Goal: Information Seeking & Learning: Learn about a topic

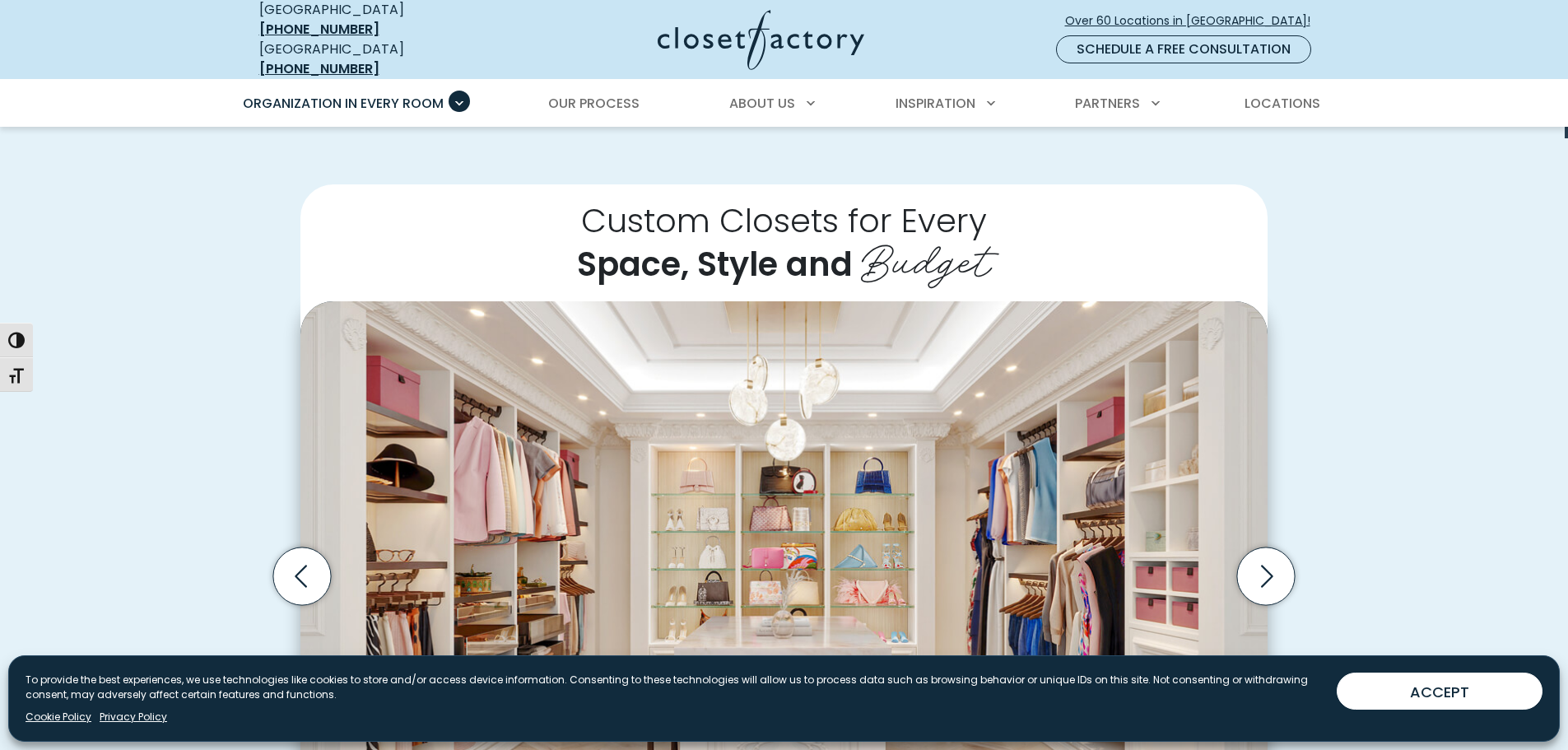
scroll to position [494, 0]
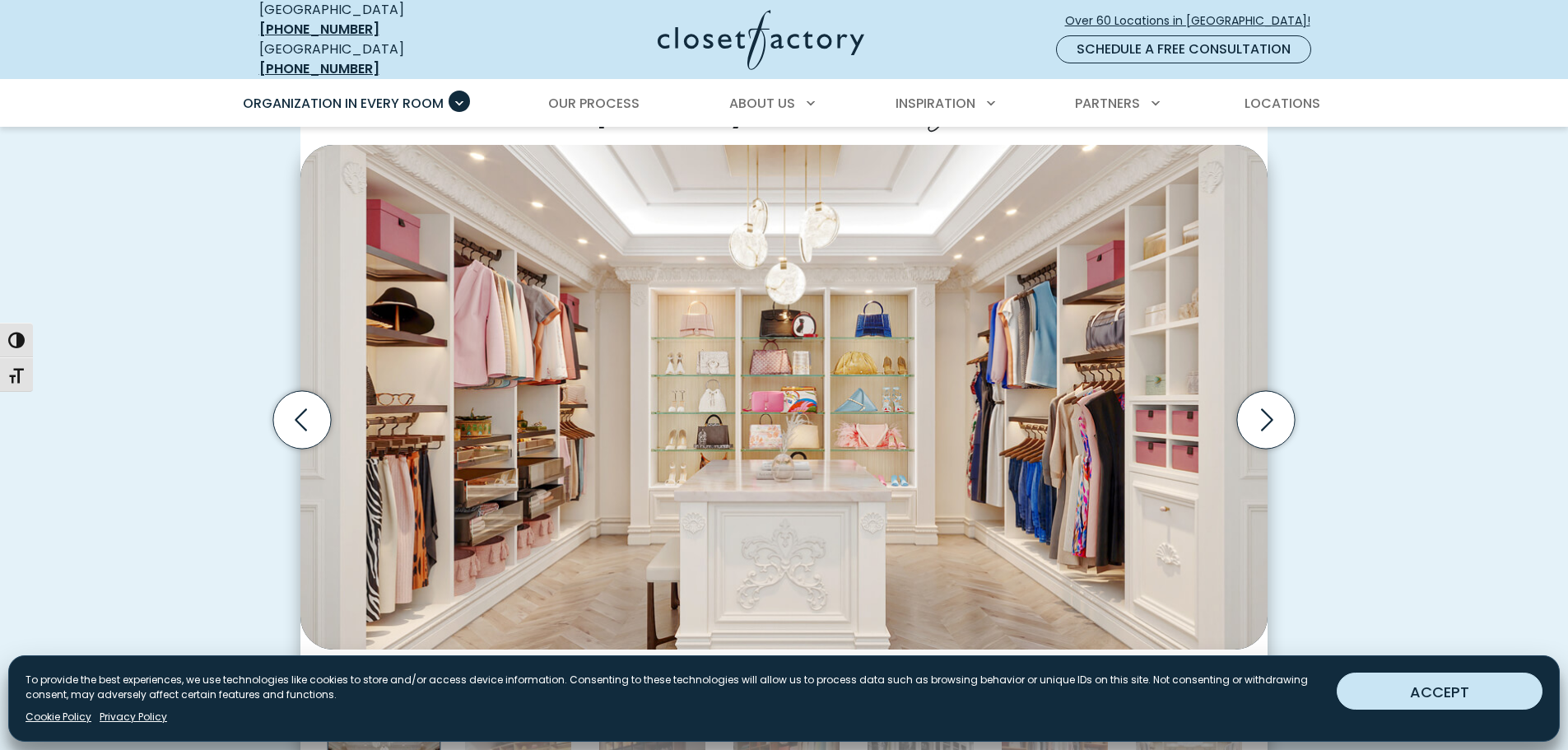
click at [1447, 701] on button "ACCEPT" at bounding box center [1440, 691] width 206 height 37
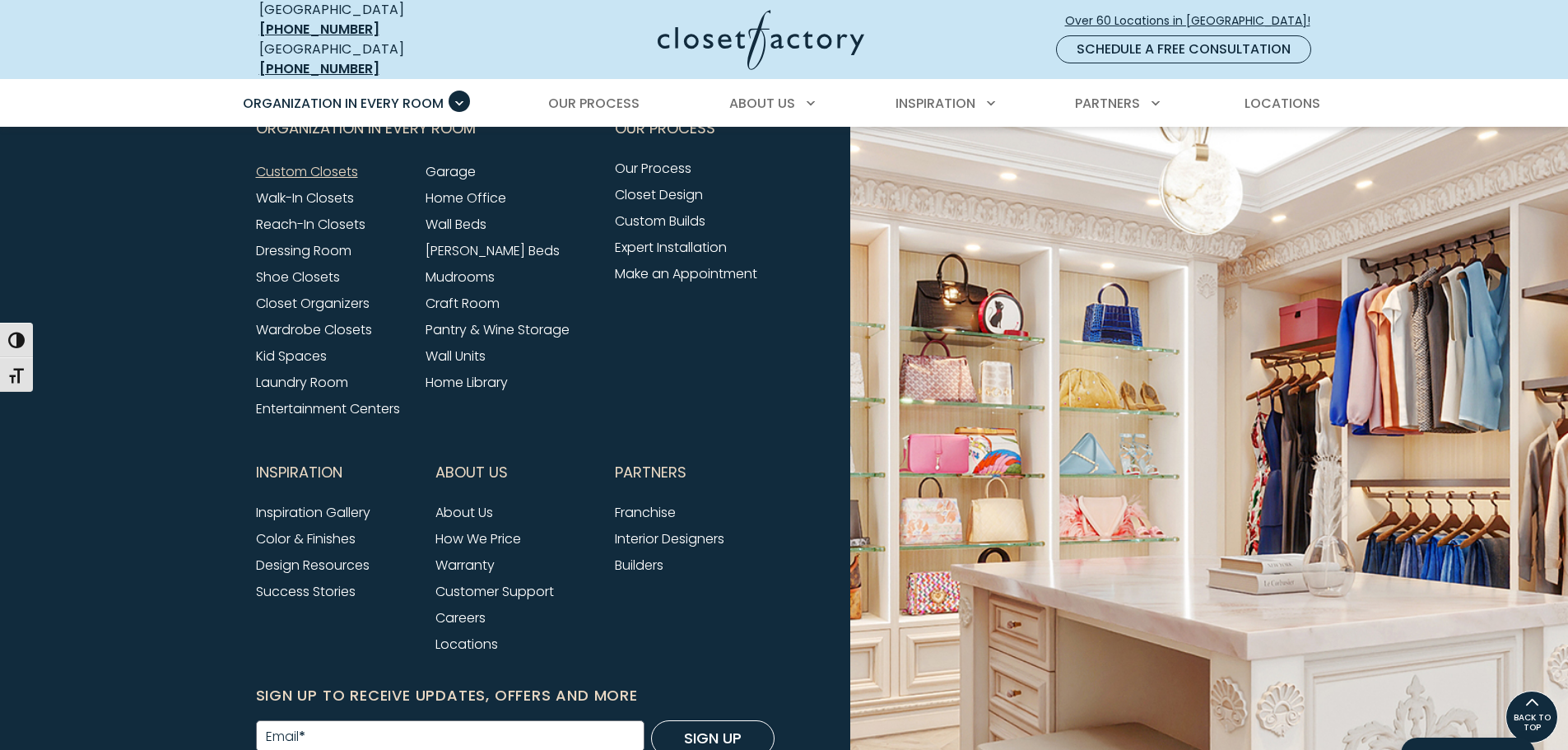
scroll to position [5351, 0]
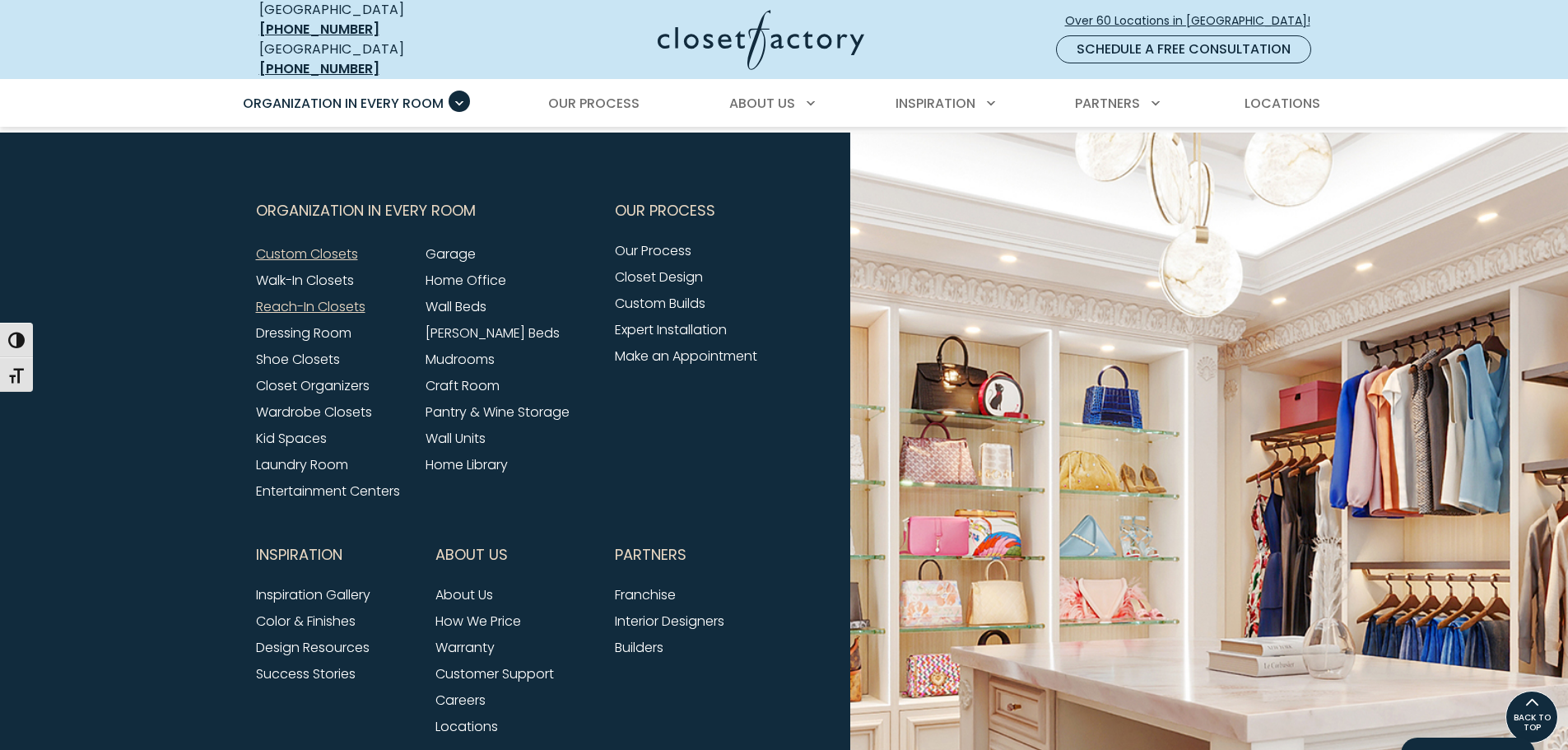
click at [329, 297] on link "Reach-In Closets" at bounding box center [310, 306] width 110 height 19
click at [465, 429] on link "Wall Units" at bounding box center [455, 438] width 60 height 19
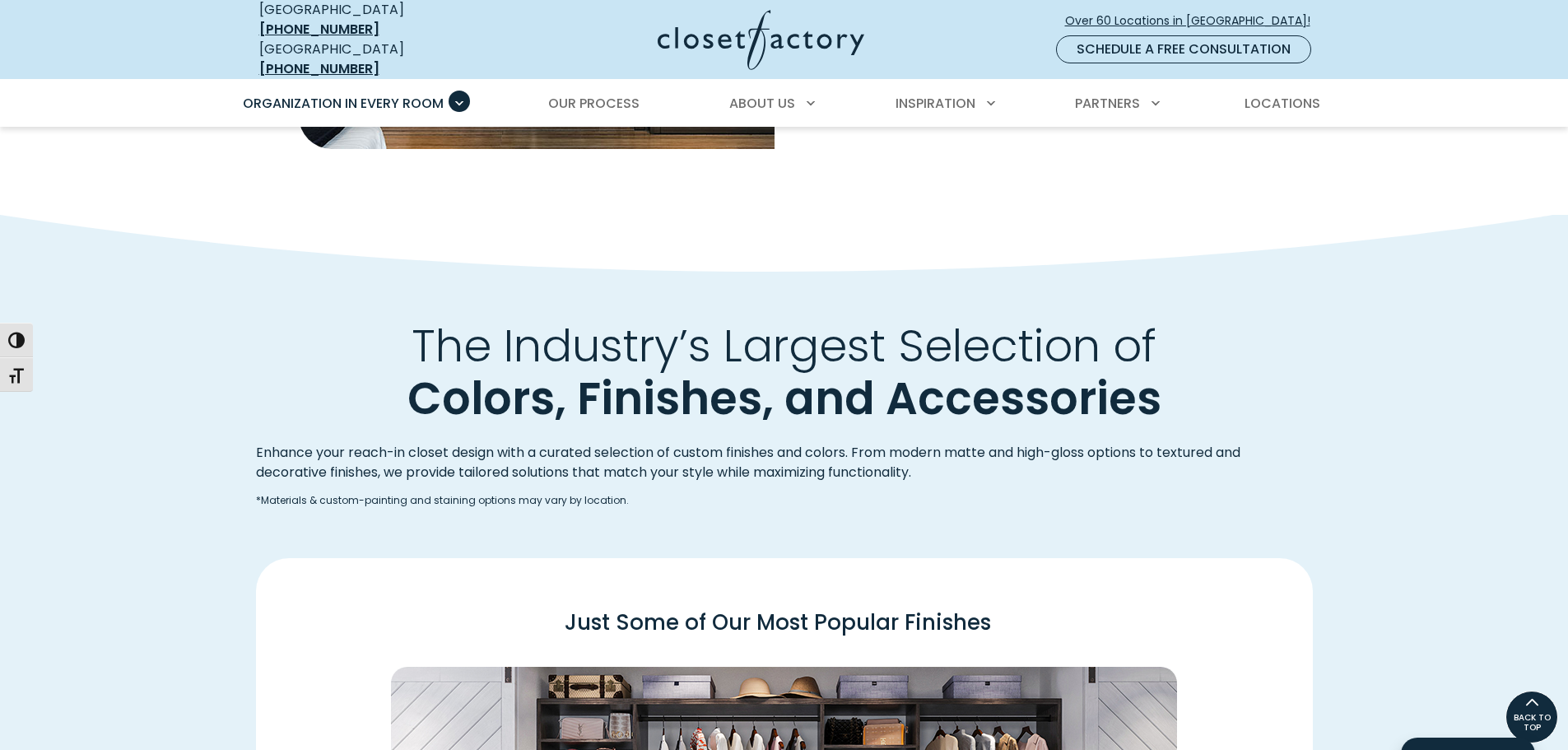
scroll to position [1727, 0]
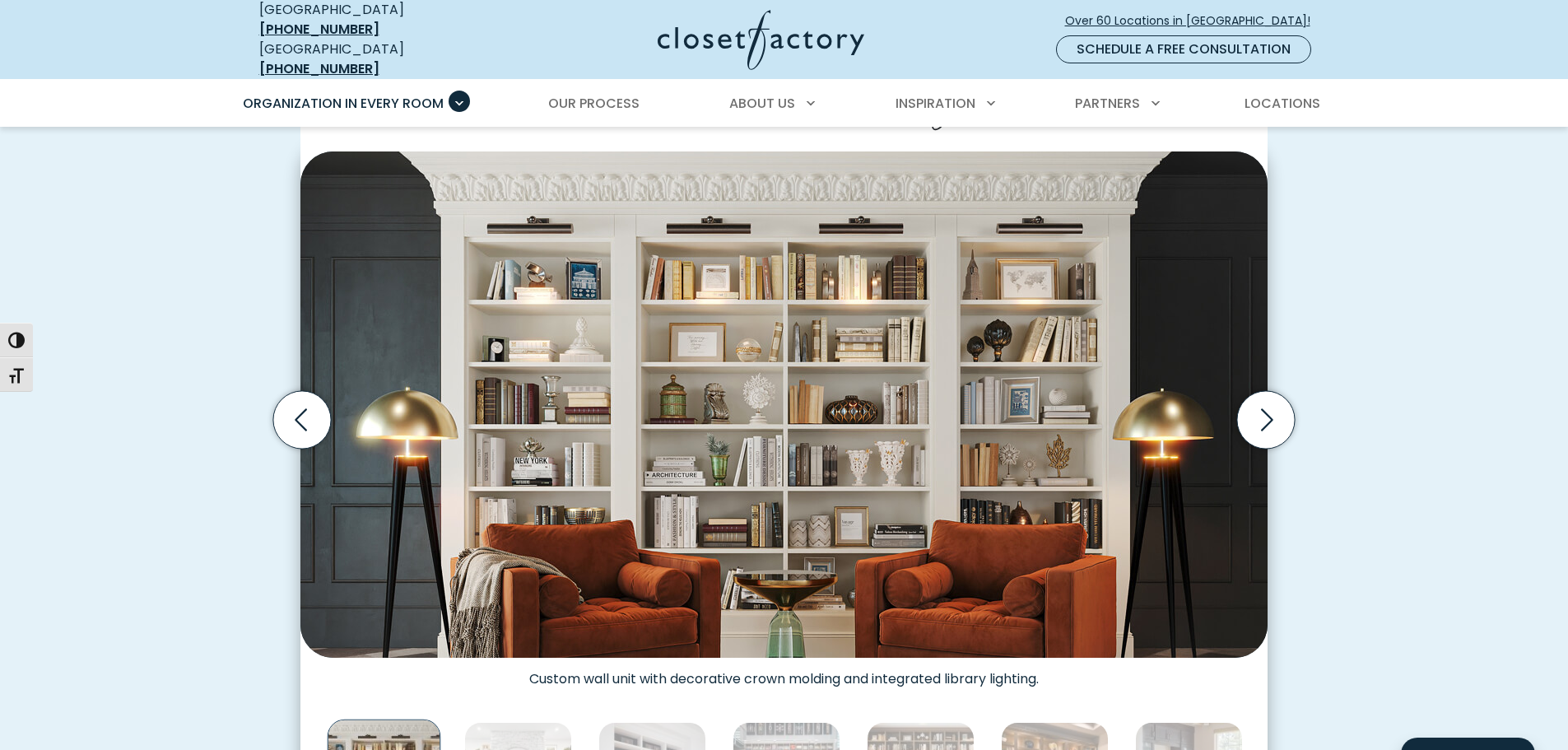
scroll to position [494, 0]
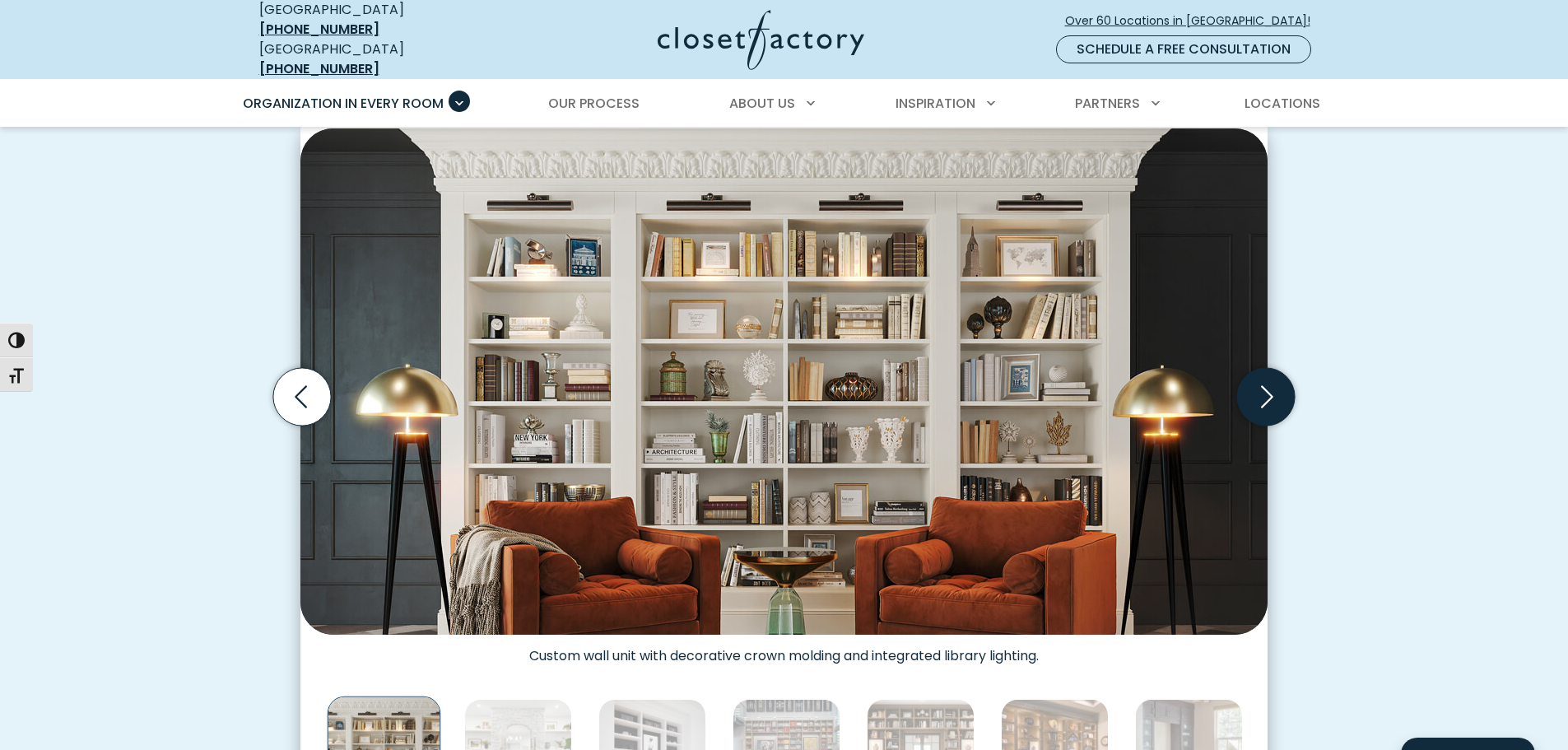
click at [1268, 389] on icon "Next slide" at bounding box center [1267, 396] width 12 height 22
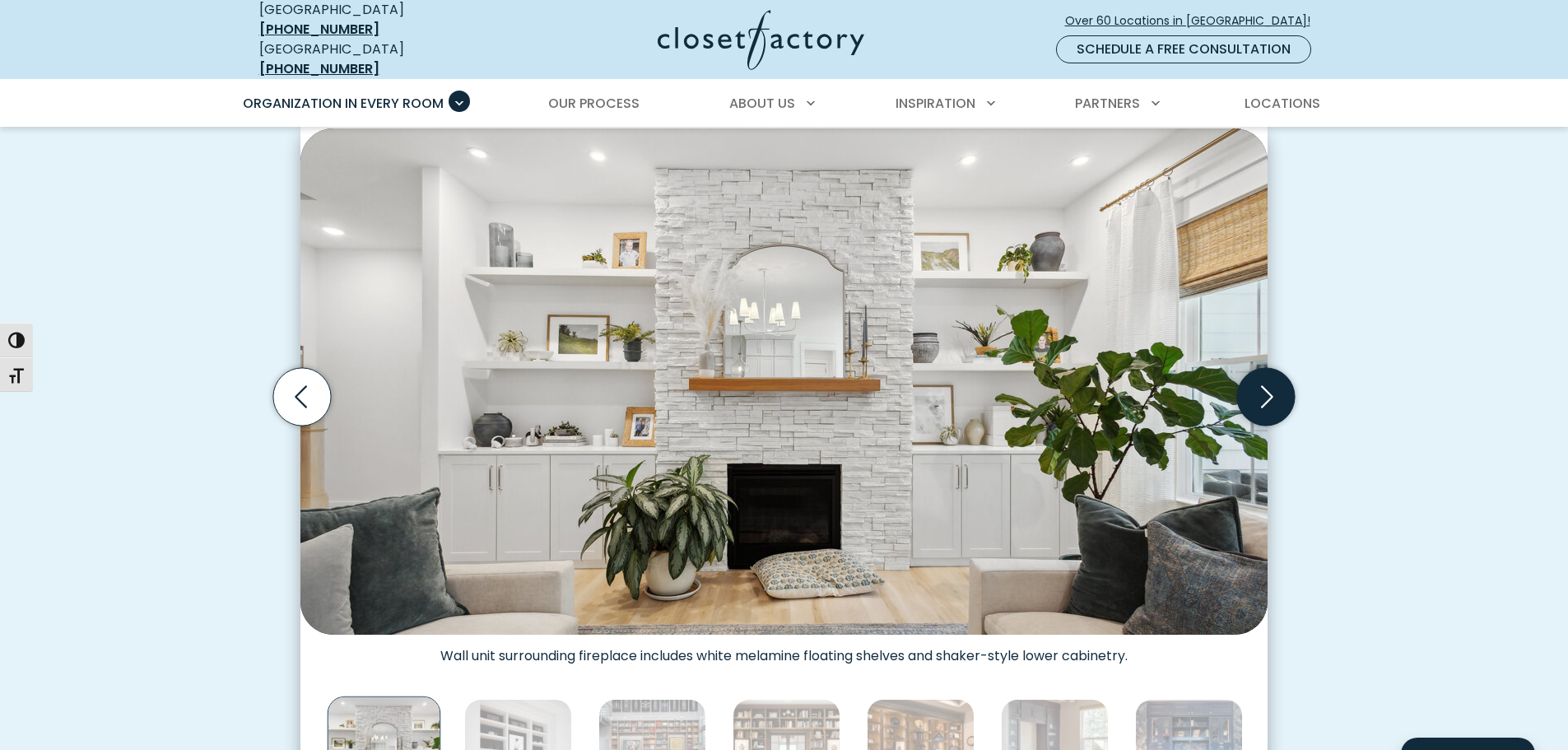
click at [1268, 389] on icon "Next slide" at bounding box center [1267, 396] width 12 height 22
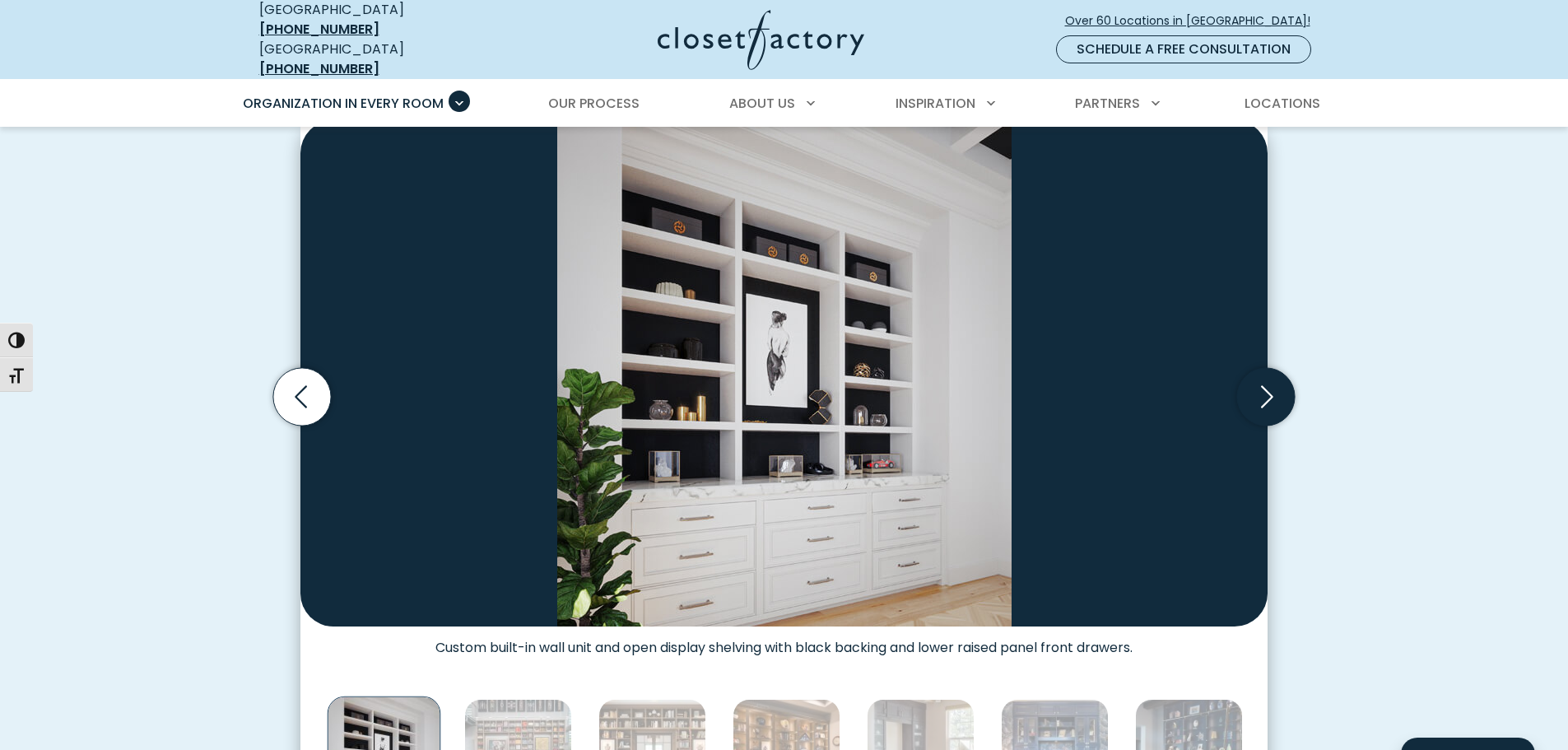
click at [1268, 389] on icon "Next slide" at bounding box center [1267, 396] width 12 height 22
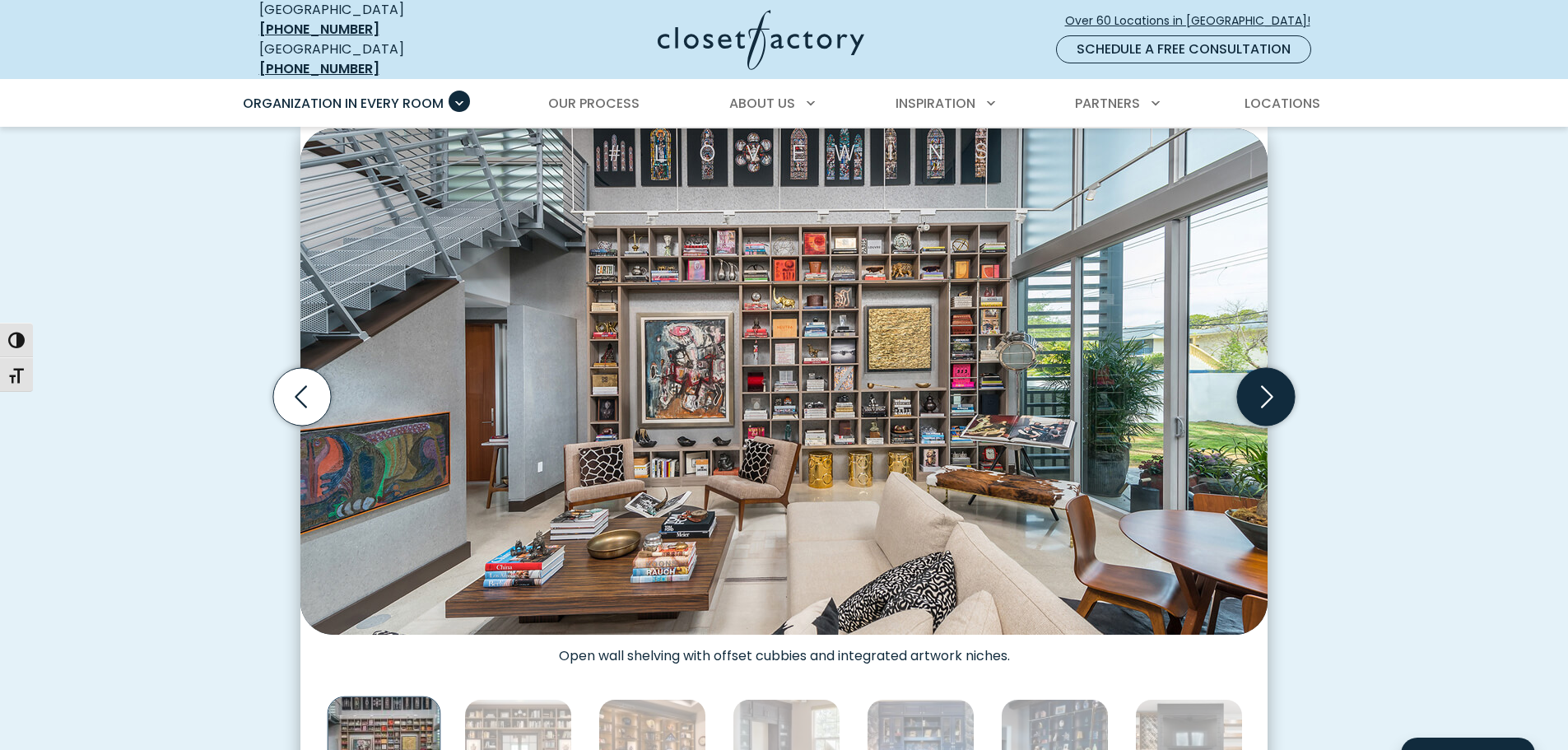
click at [1268, 389] on icon "Next slide" at bounding box center [1267, 396] width 12 height 22
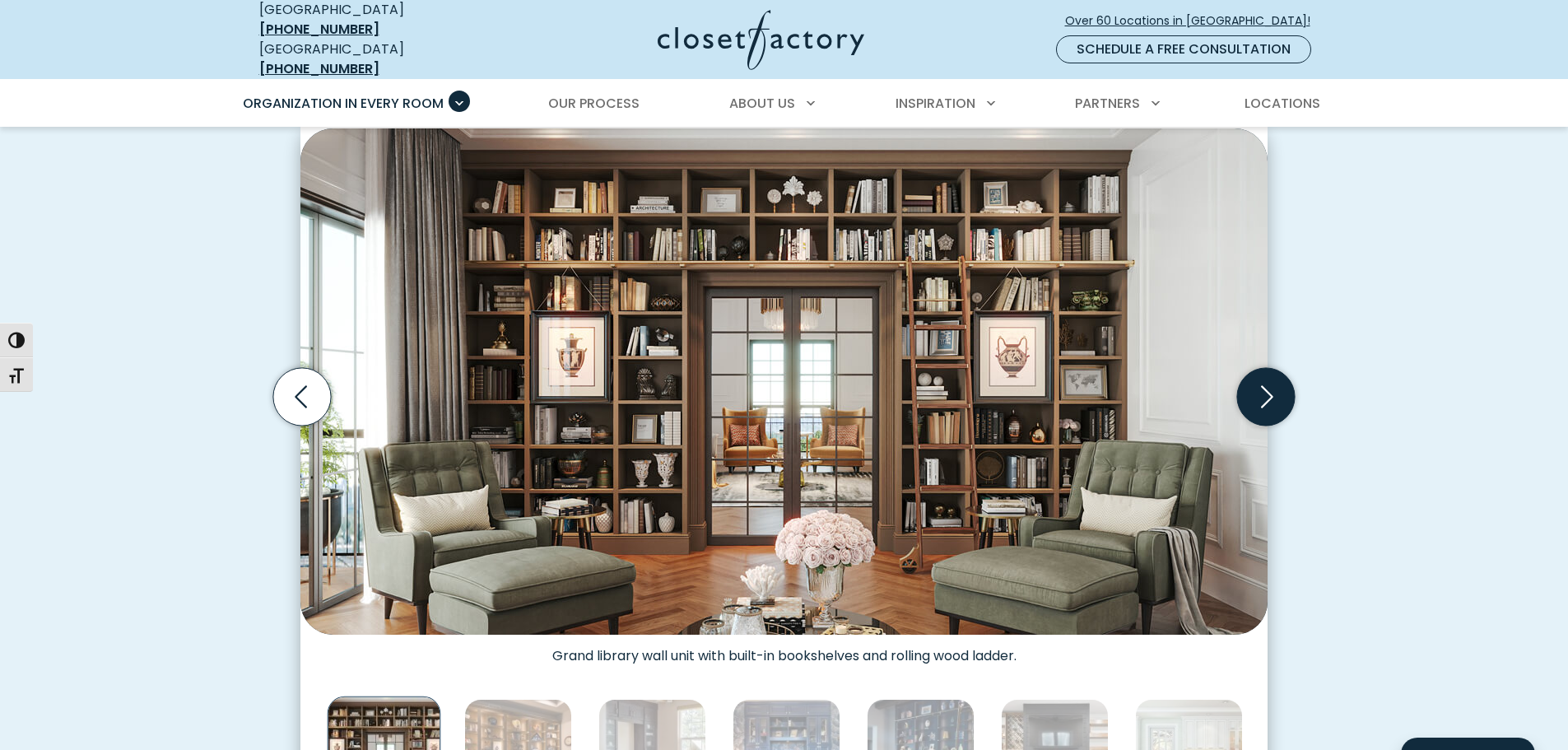
click at [1268, 389] on icon "Next slide" at bounding box center [1267, 396] width 12 height 22
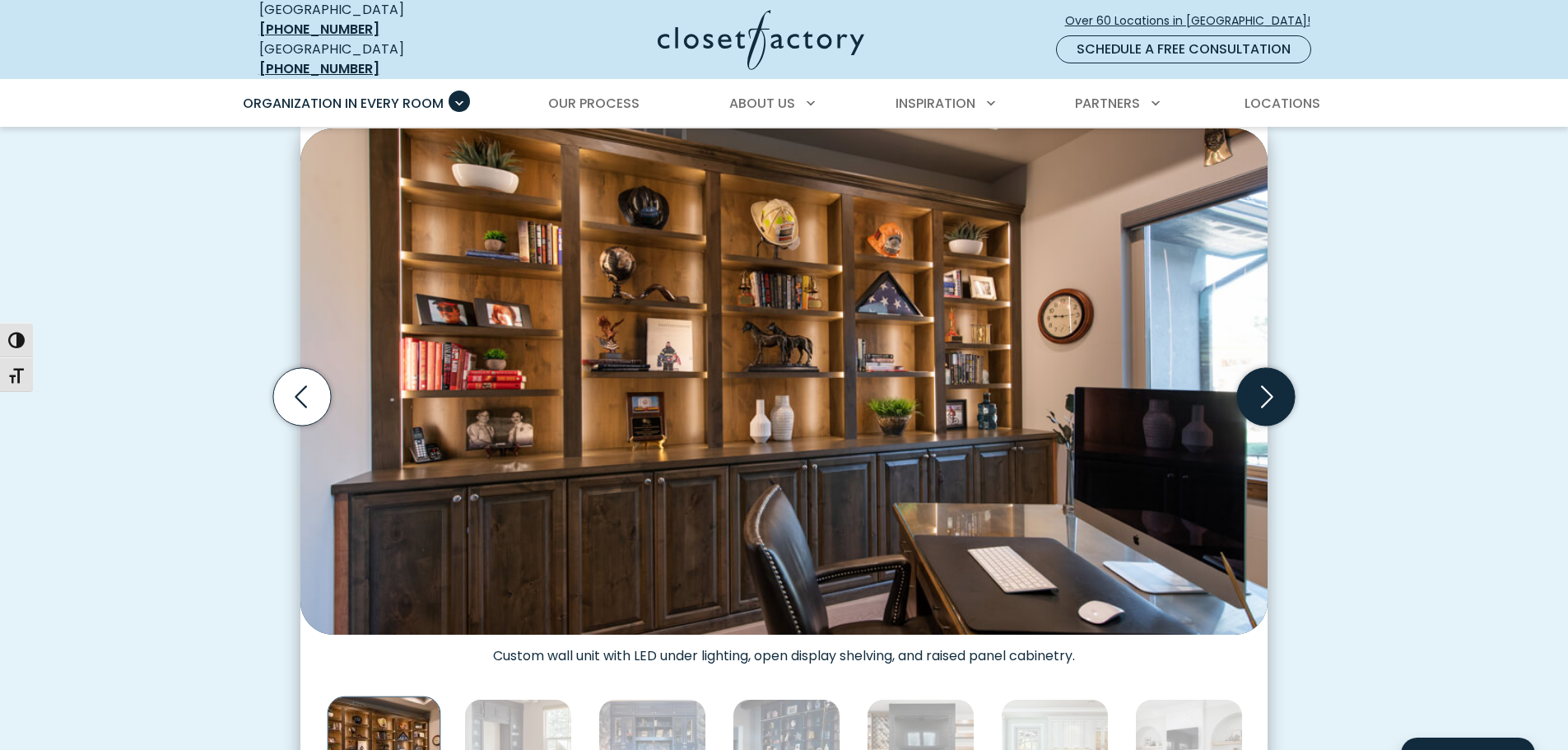
click at [1268, 389] on icon "Next slide" at bounding box center [1267, 396] width 12 height 22
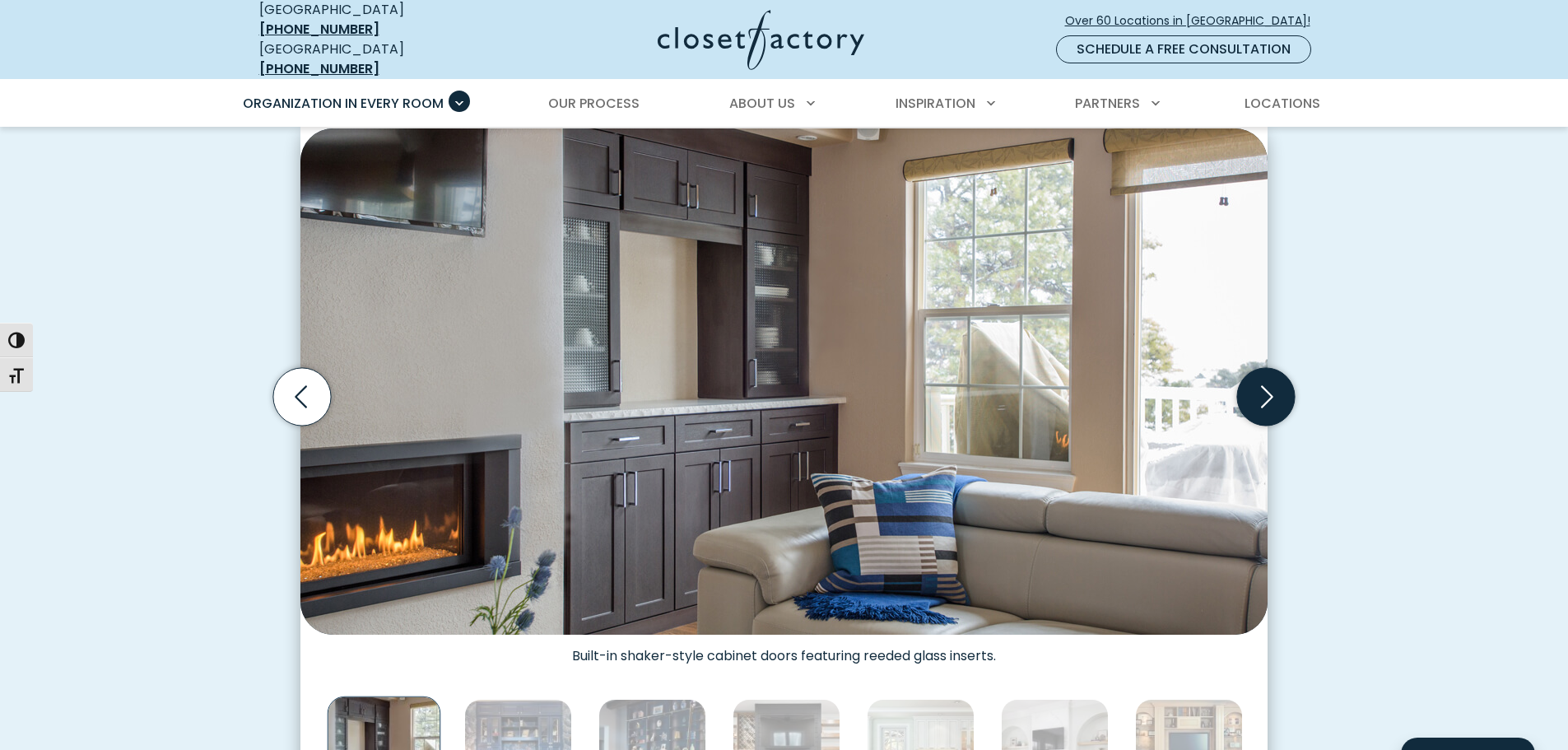
click at [1268, 389] on icon "Next slide" at bounding box center [1267, 396] width 12 height 22
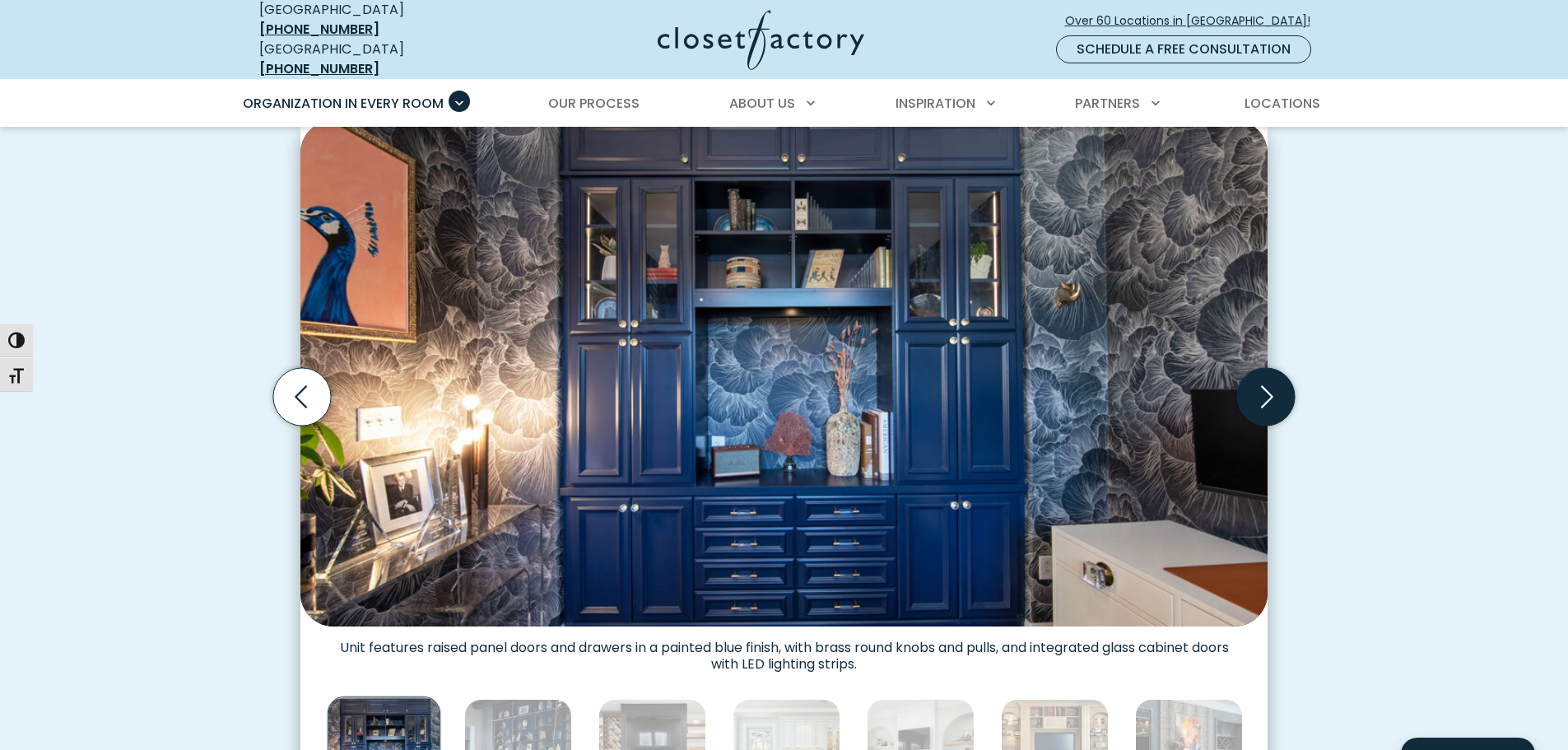
click at [1268, 389] on icon "Next slide" at bounding box center [1267, 396] width 12 height 22
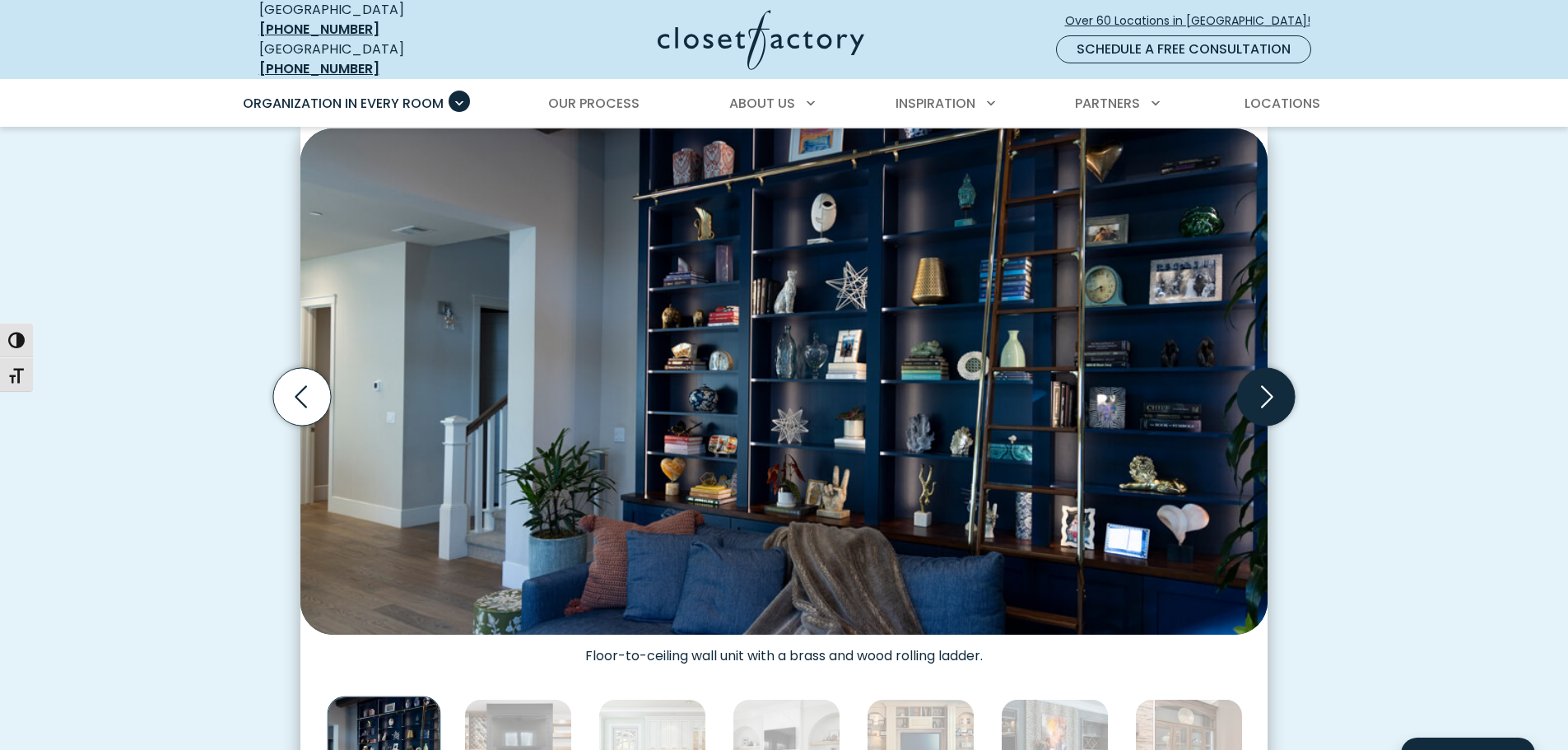
click at [1268, 389] on icon "Next slide" at bounding box center [1267, 396] width 12 height 22
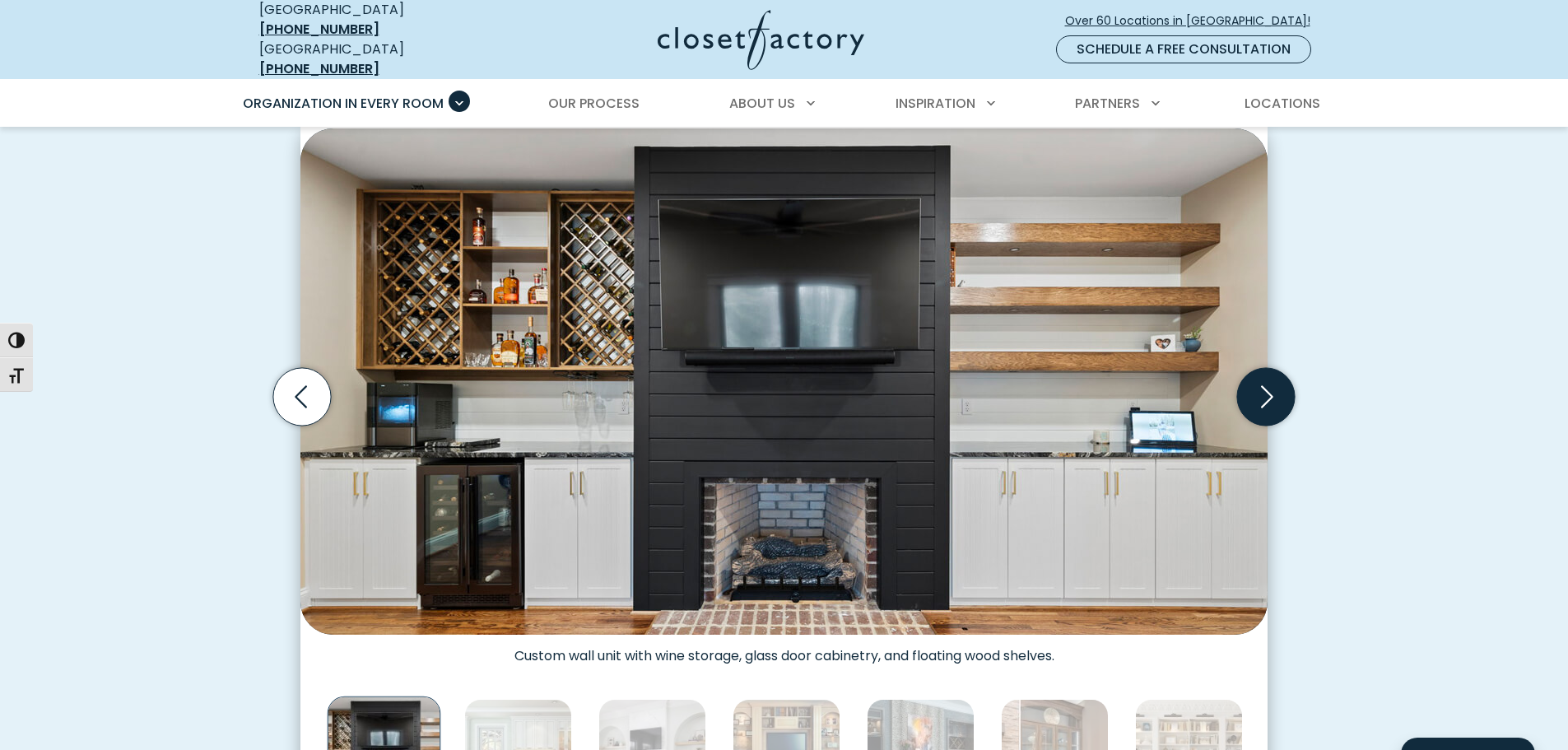
click at [1268, 389] on icon "Next slide" at bounding box center [1267, 396] width 12 height 22
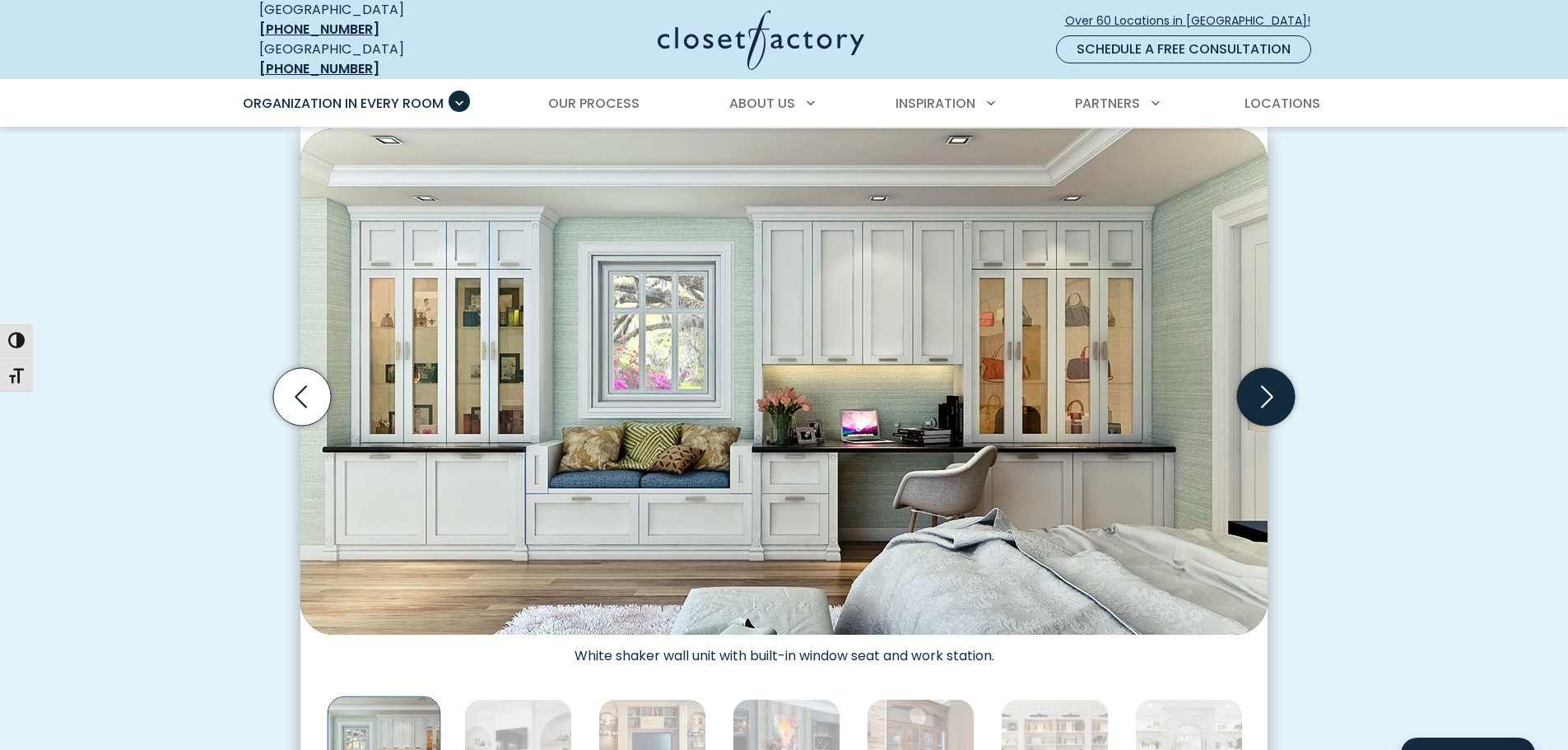
click at [1268, 389] on icon "Next slide" at bounding box center [1267, 396] width 12 height 22
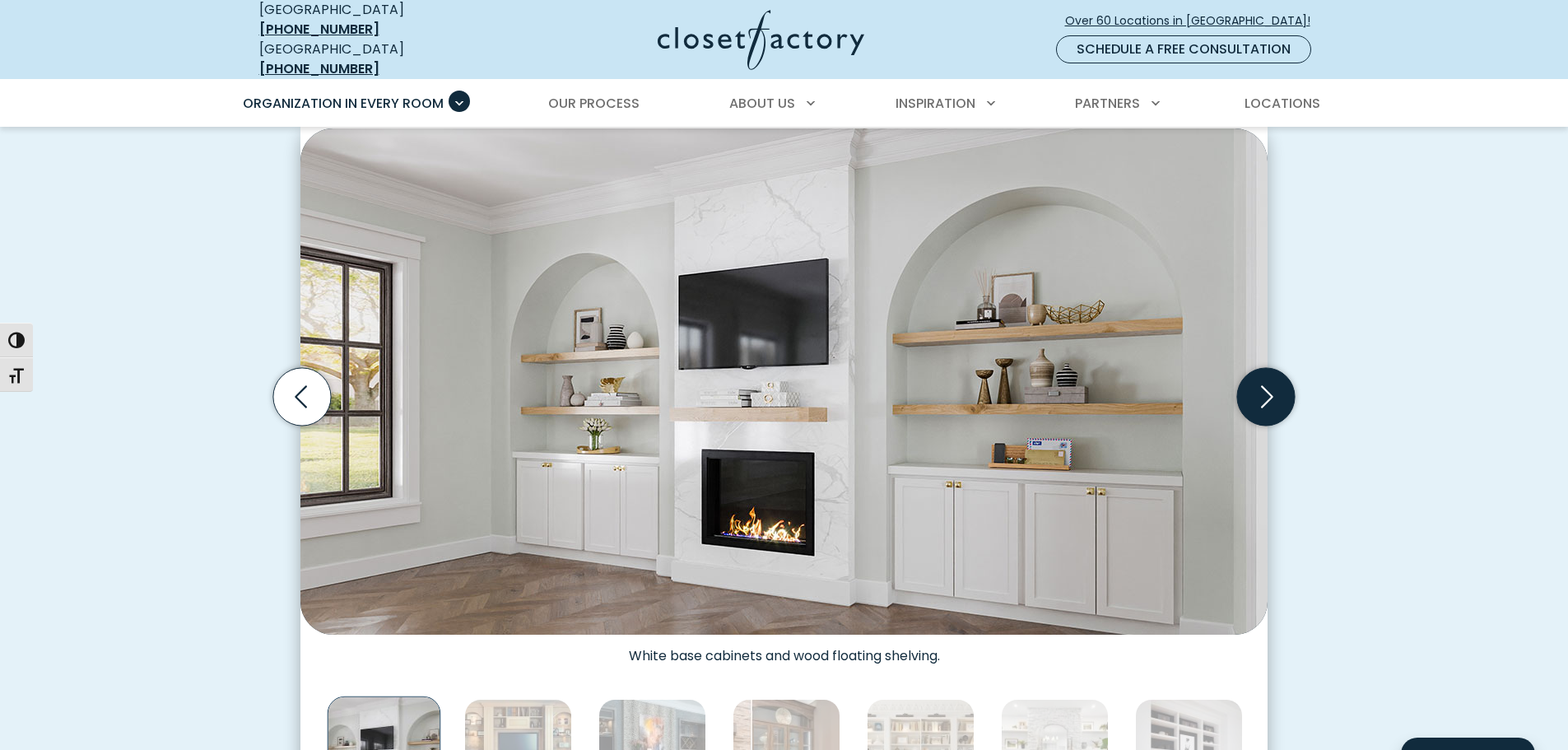
click at [1268, 389] on icon "Next slide" at bounding box center [1267, 396] width 12 height 22
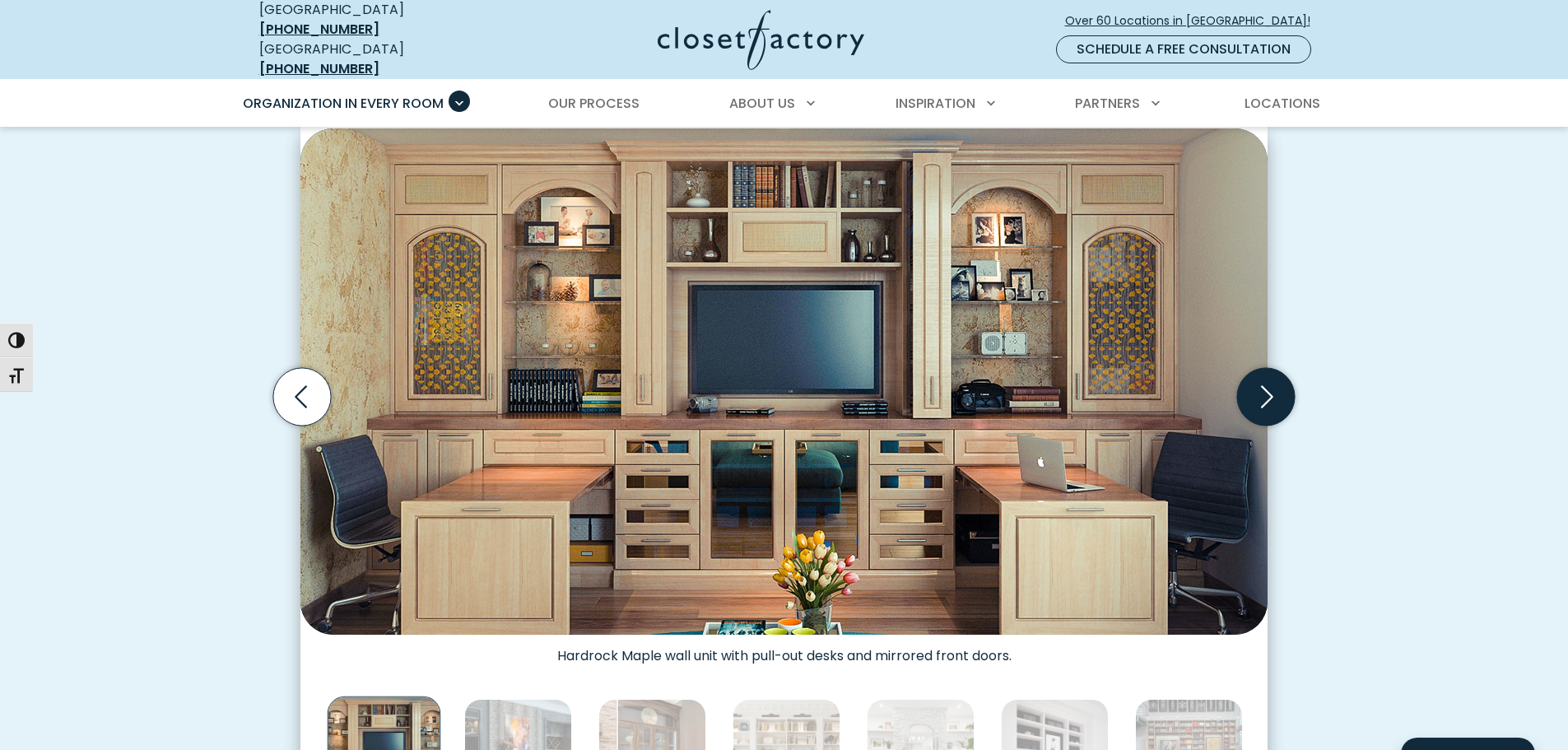
click at [1268, 389] on icon "Next slide" at bounding box center [1267, 396] width 12 height 22
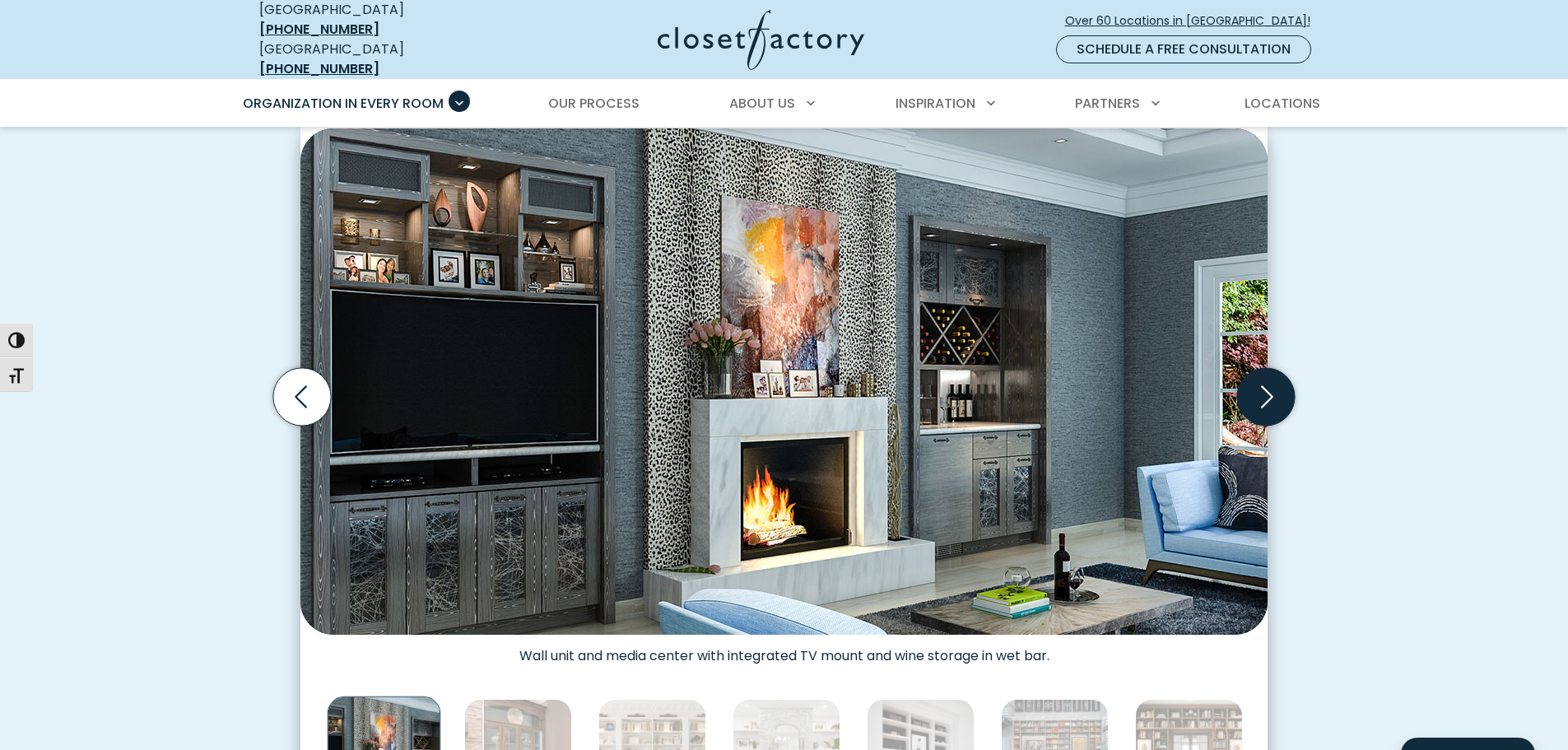
click at [1268, 389] on icon "Next slide" at bounding box center [1267, 396] width 12 height 22
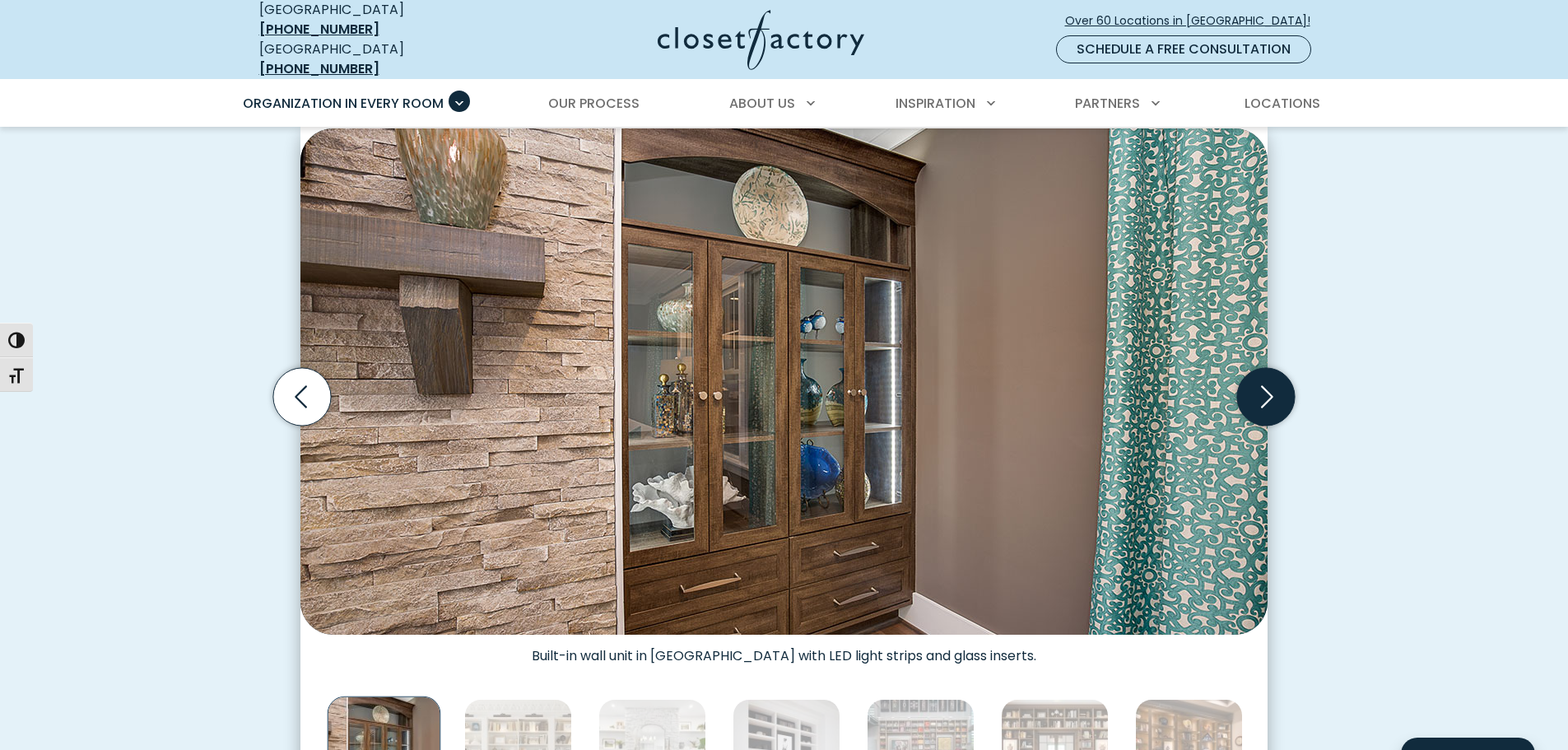
click at [1268, 389] on icon "Next slide" at bounding box center [1267, 396] width 12 height 22
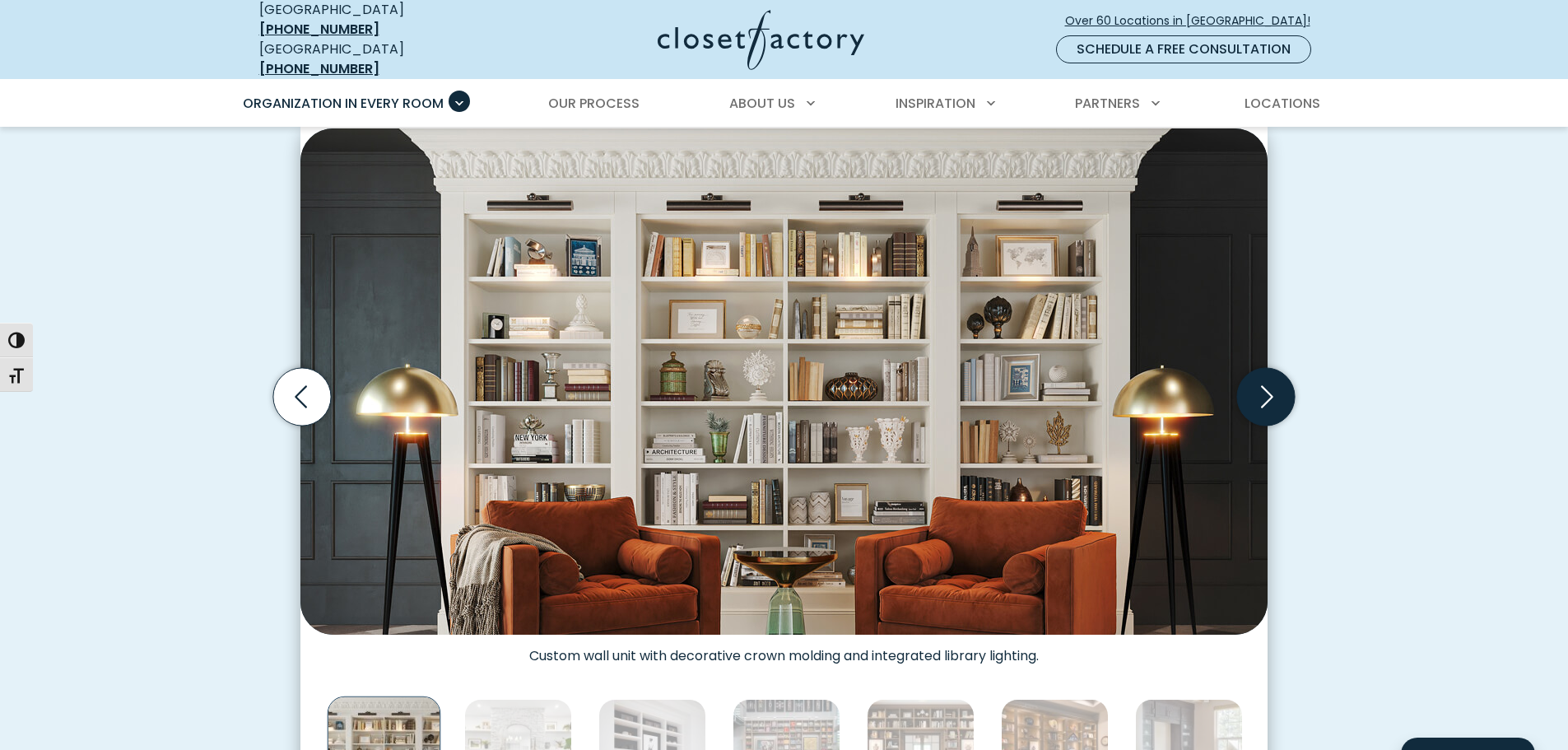
click at [1268, 389] on icon "Next slide" at bounding box center [1267, 396] width 12 height 22
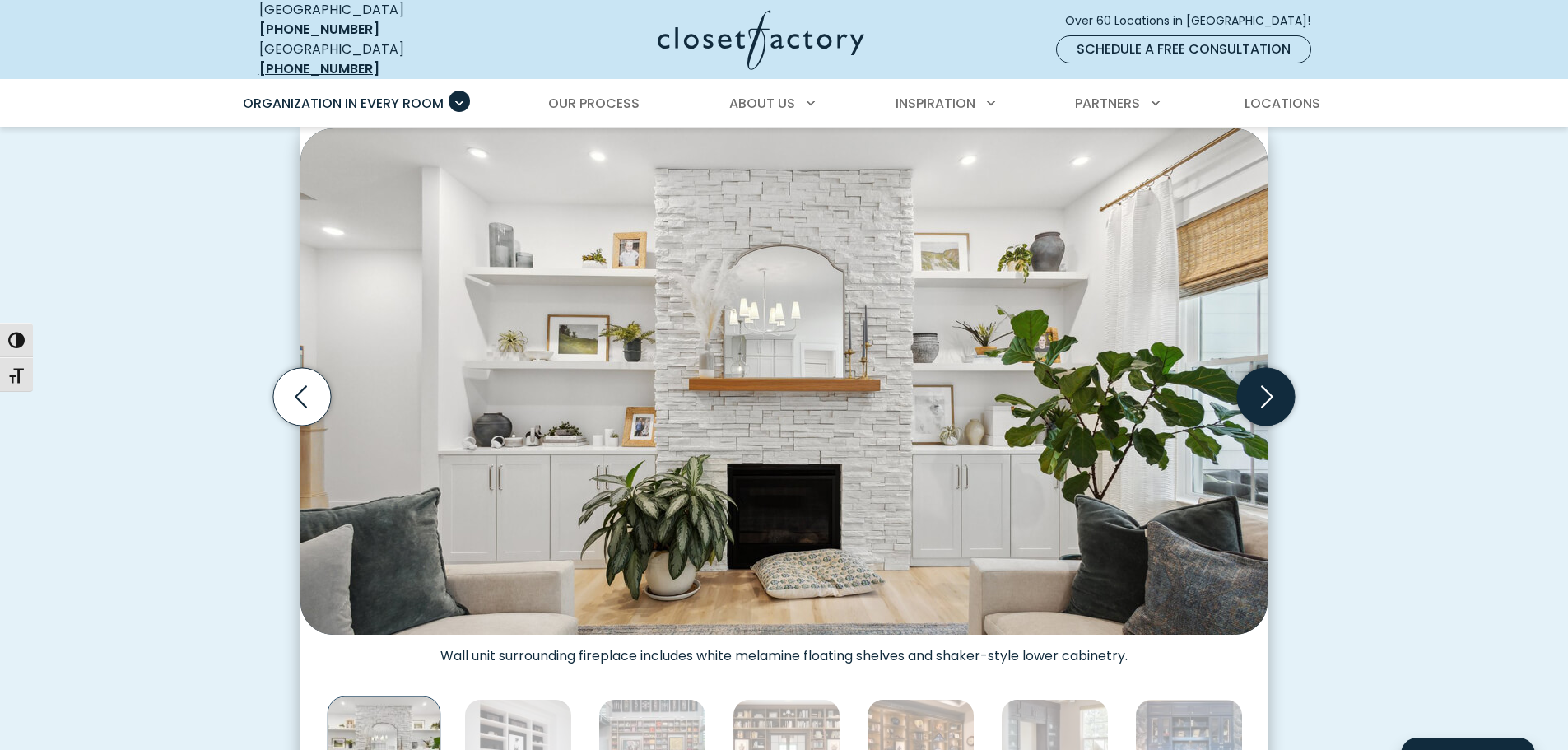
click at [1268, 389] on icon "Next slide" at bounding box center [1267, 396] width 12 height 22
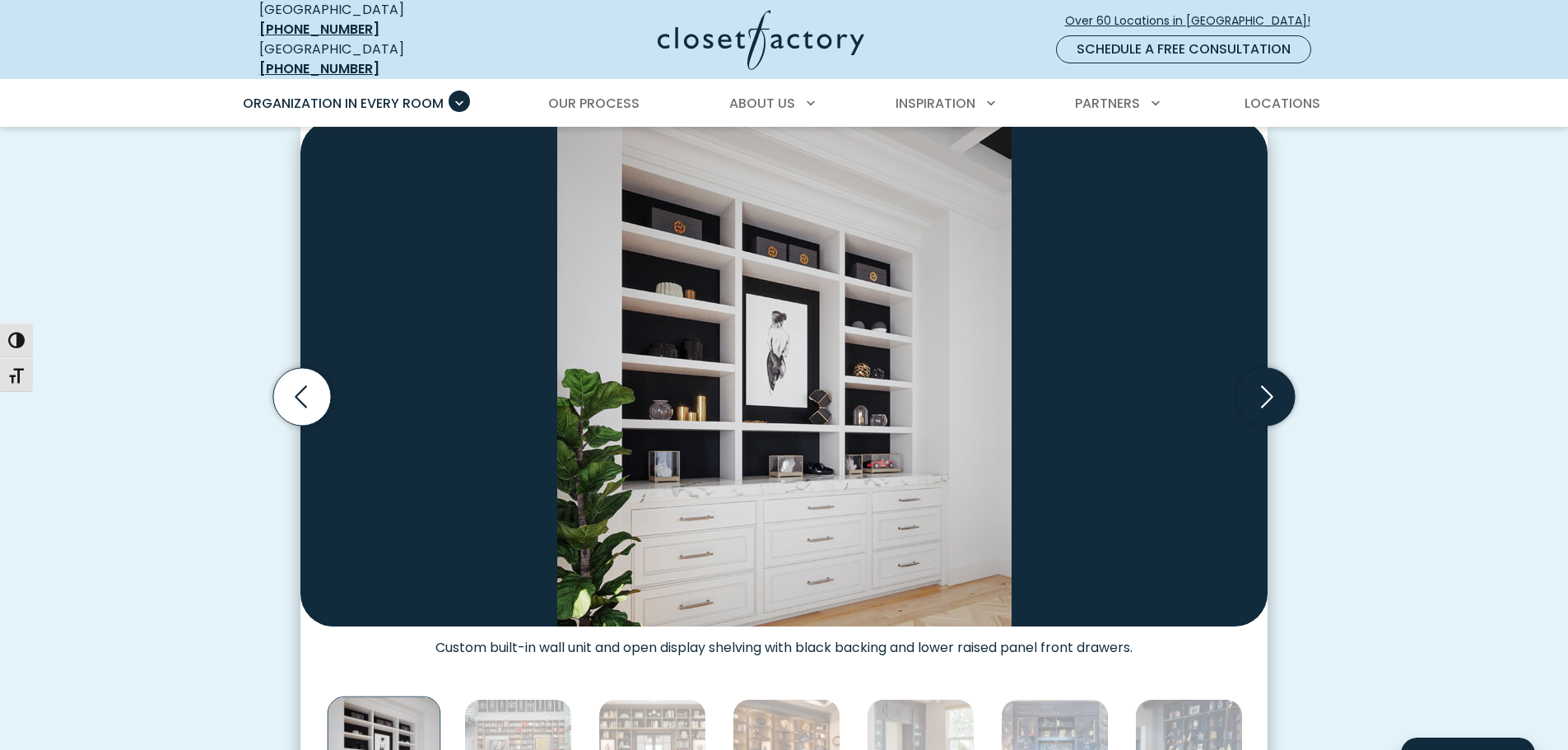
click at [1268, 389] on icon "Next slide" at bounding box center [1267, 396] width 12 height 22
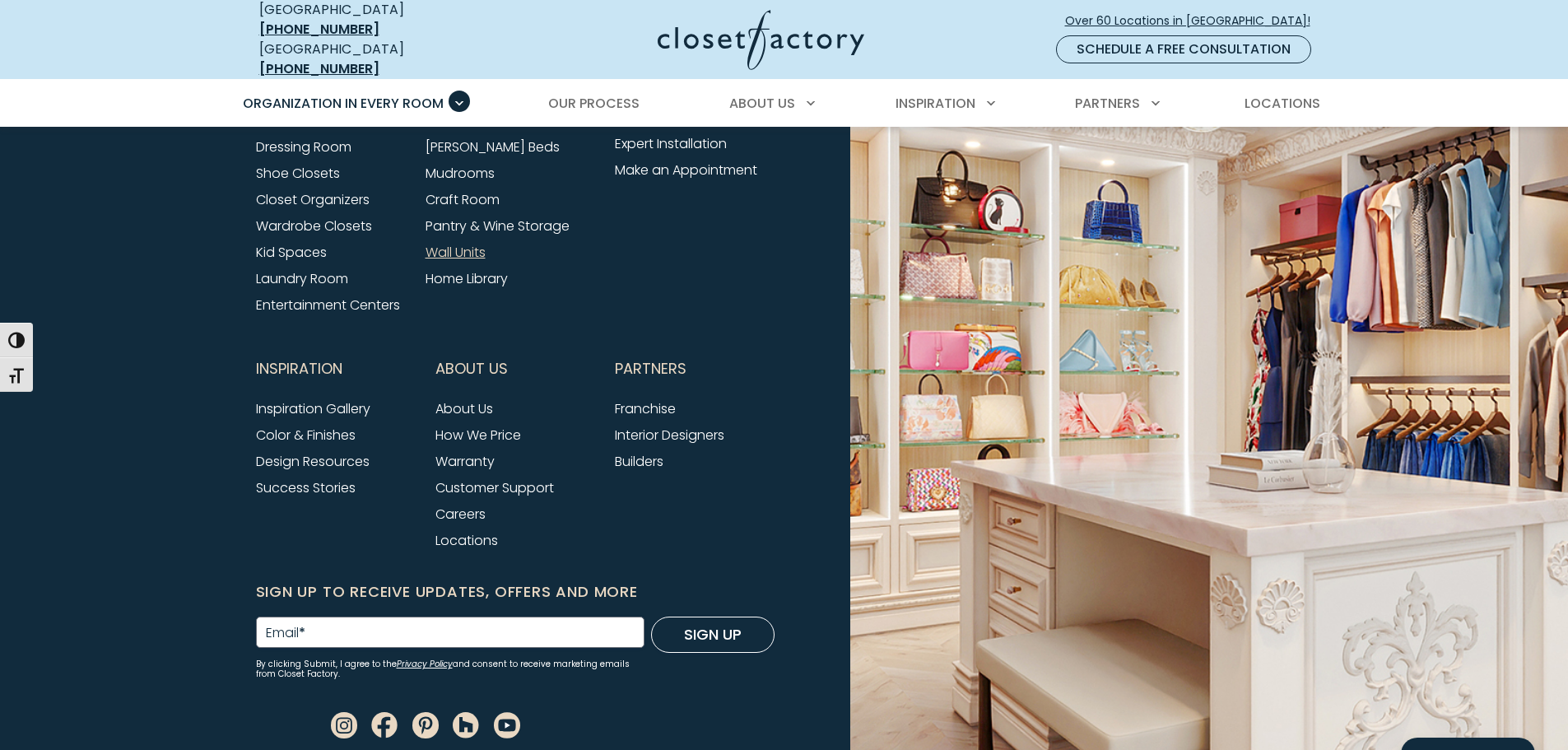
scroll to position [5654, 0]
